Goal: Find specific page/section: Find specific page/section

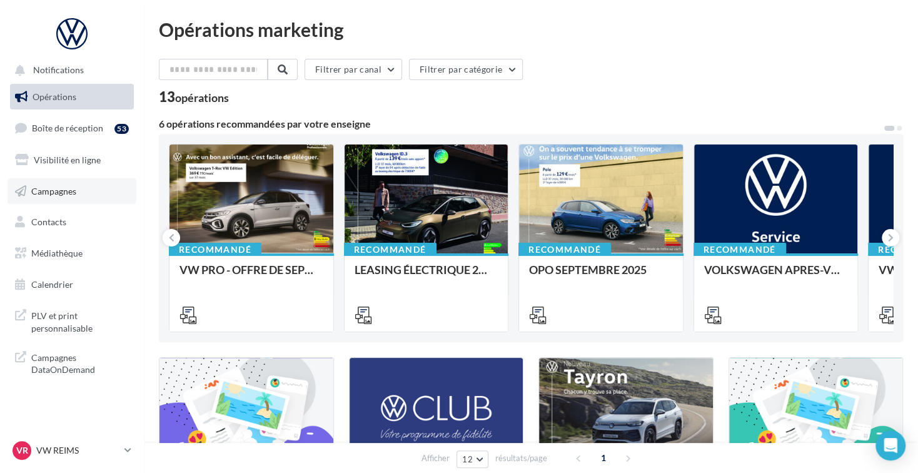
click at [102, 191] on link "Campagnes" at bounding box center [72, 191] width 129 height 26
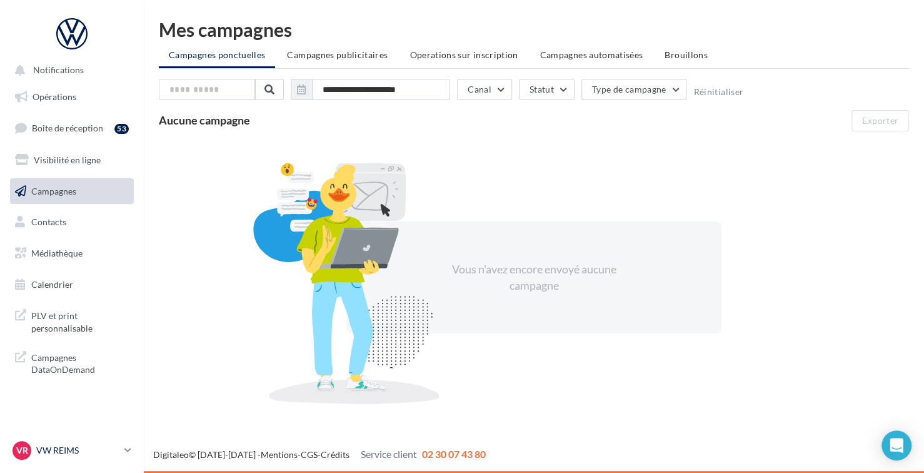
click at [109, 448] on p "VW REIMS" at bounding box center [77, 450] width 83 height 13
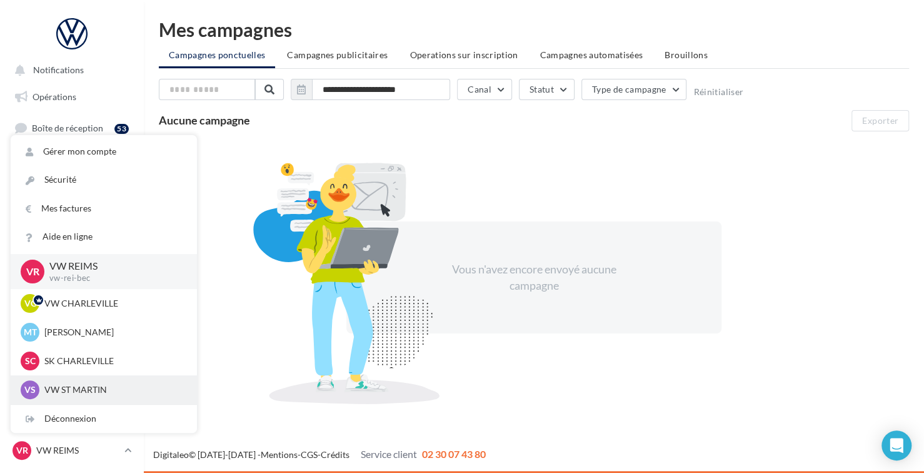
click at [106, 381] on div "VS VW ST [PERSON_NAME] vw-stm-bec" at bounding box center [104, 389] width 166 height 19
